Goal: Contribute content

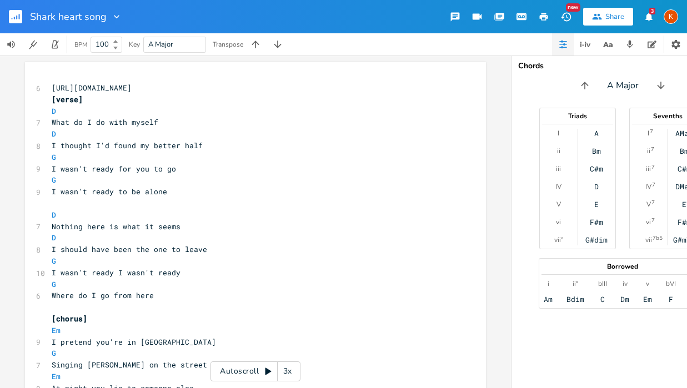
scroll to position [0, 93]
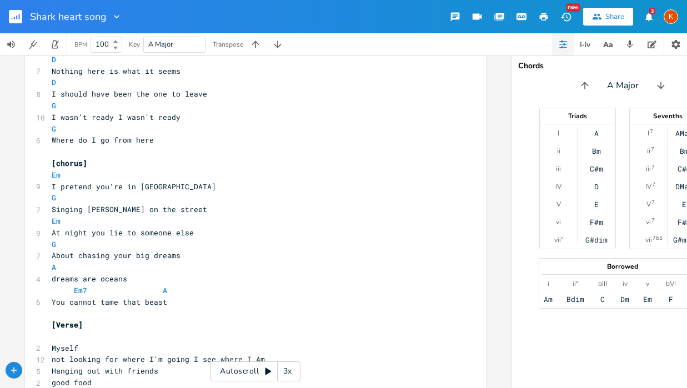
click at [567, 15] on icon "button" at bounding box center [566, 17] width 12 height 12
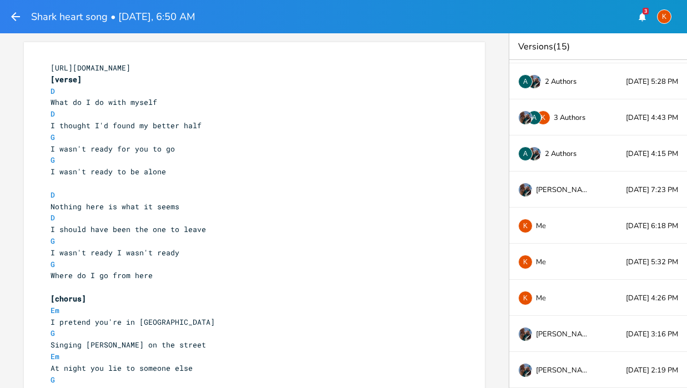
click at [642, 17] on icon "button" at bounding box center [642, 16] width 7 height 8
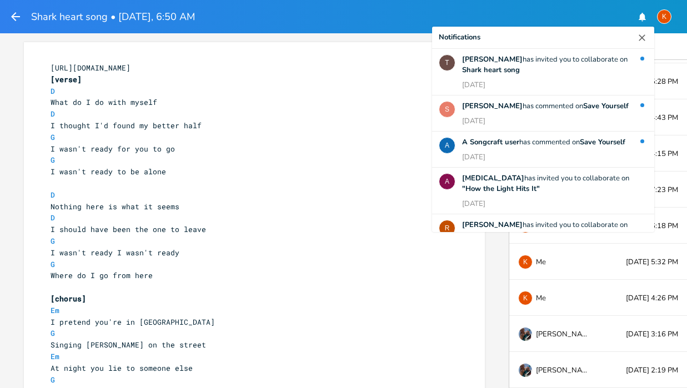
click at [370, 141] on pre "G" at bounding box center [248, 138] width 401 height 12
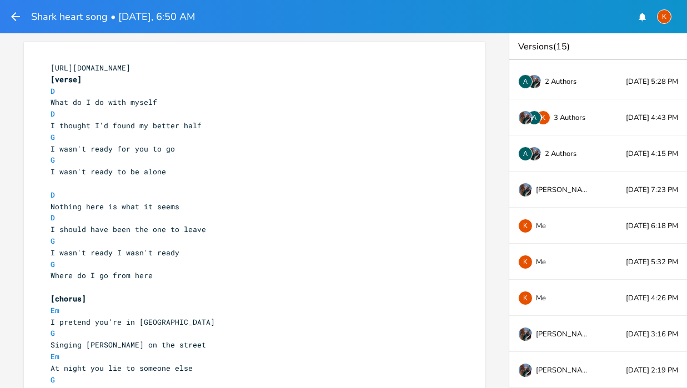
click at [17, 14] on icon "button" at bounding box center [15, 16] width 13 height 13
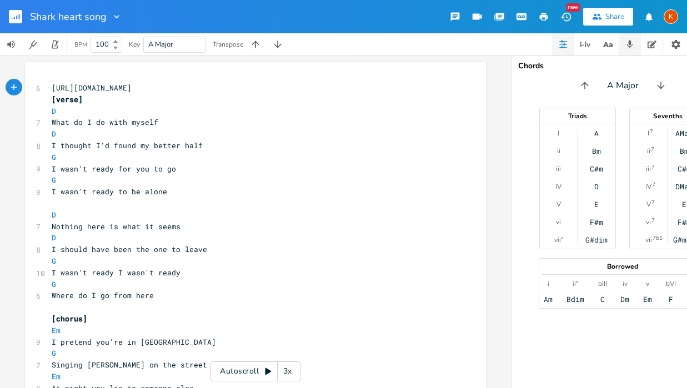
click at [629, 42] on icon "button" at bounding box center [630, 45] width 6 height 8
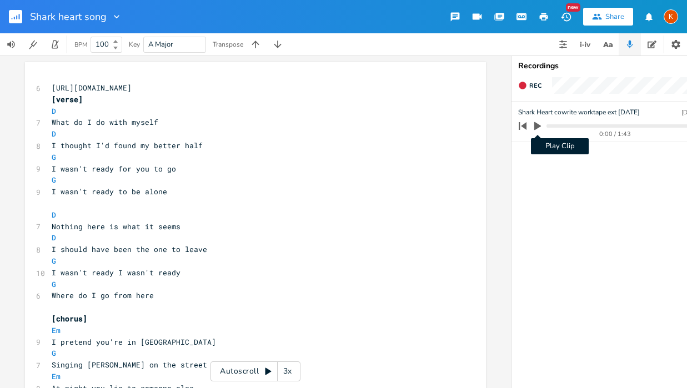
click at [538, 126] on icon "button" at bounding box center [537, 126] width 7 height 8
